Goal: Register for event/course

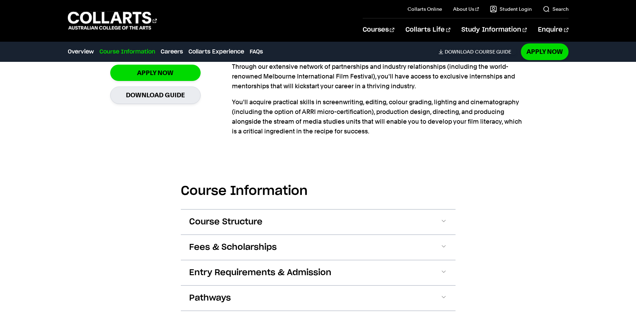
scroll to position [640, 0]
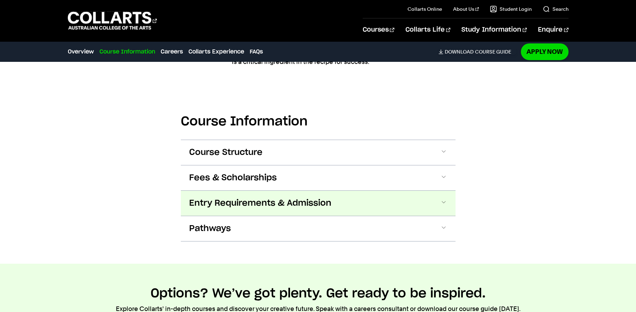
click at [281, 202] on span "Entry Requirements & Admission" at bounding box center [260, 203] width 142 height 11
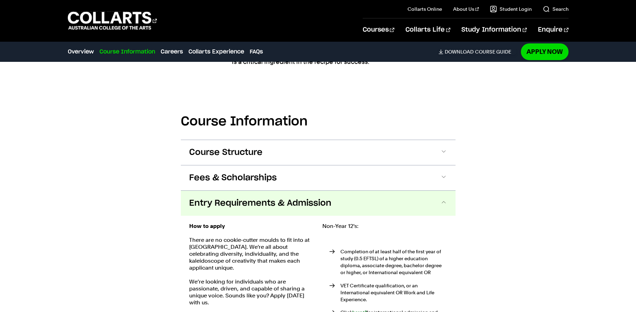
scroll to position [768, 0]
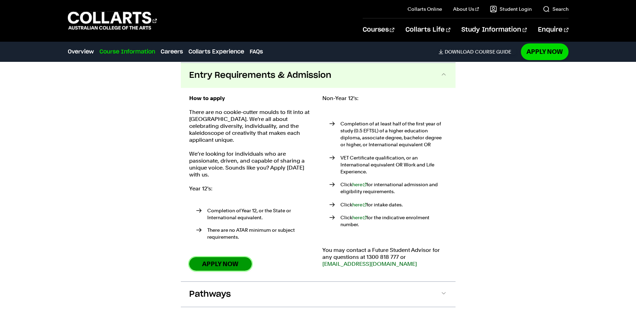
click at [218, 257] on link "Apply Now" at bounding box center [220, 264] width 63 height 14
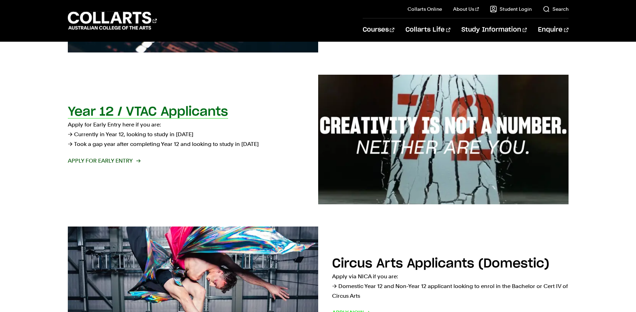
click at [114, 164] on span "Apply for Early Entry" at bounding box center [104, 161] width 72 height 10
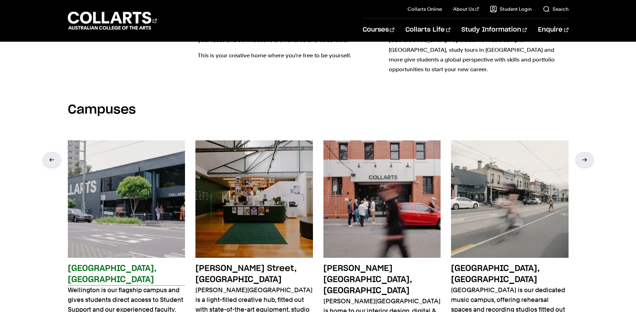
scroll to position [1148, 0]
